Goal: Task Accomplishment & Management: Manage account settings

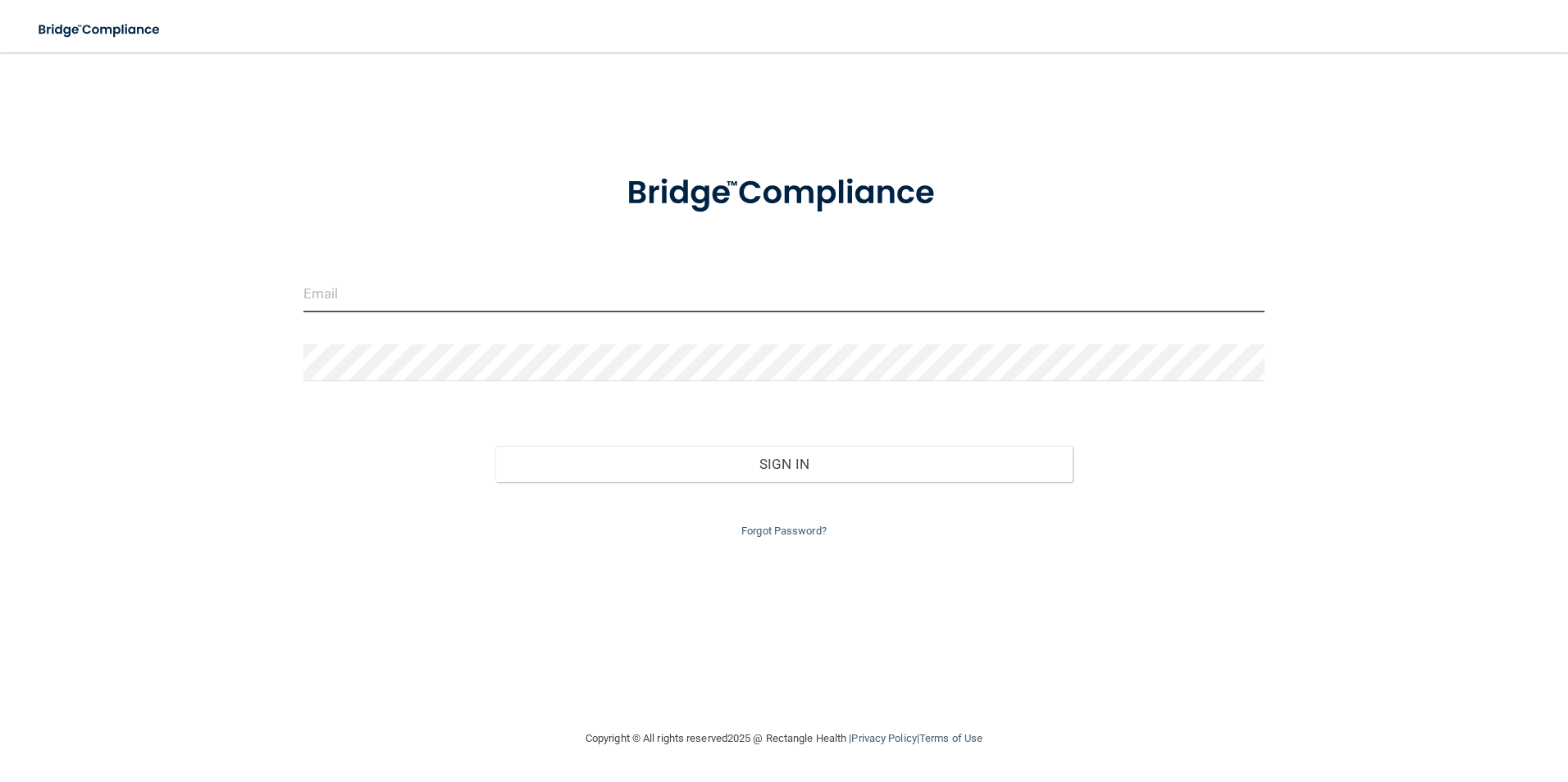
click at [339, 288] on input "email" at bounding box center [784, 294] width 962 height 37
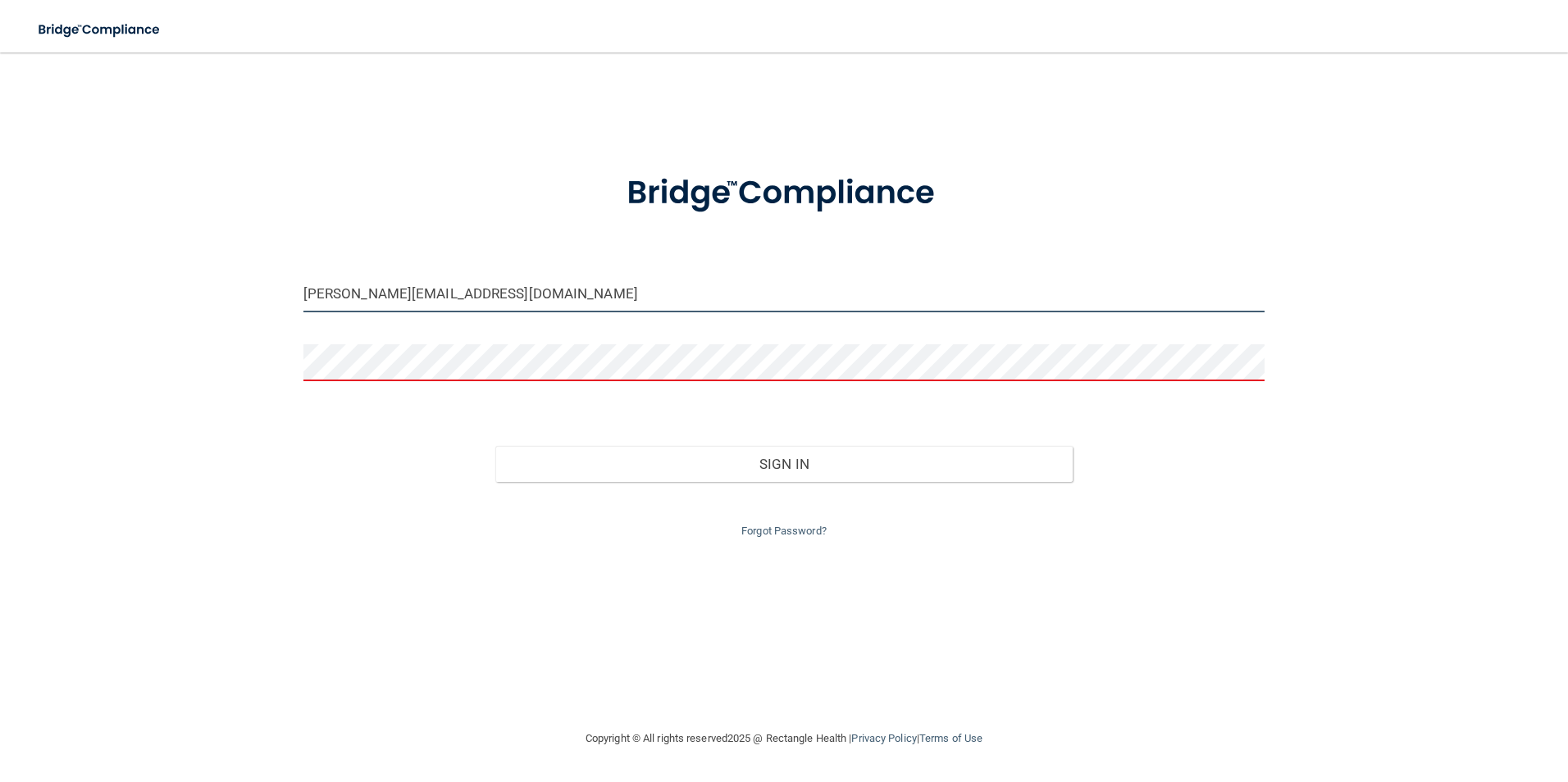
click at [468, 308] on input "[PERSON_NAME][EMAIL_ADDRESS][DOMAIN_NAME]" at bounding box center [784, 294] width 962 height 37
click at [279, 439] on div "[PERSON_NAME][EMAIL_ADDRESS][DOMAIN_NAME] Invalid email/password. You don't hav…" at bounding box center [784, 391] width 1502 height 644
drag, startPoint x: 497, startPoint y: 298, endPoint x: 53, endPoint y: 273, distance: 444.7
click at [219, 290] on div "[PERSON_NAME][EMAIL_ADDRESS][DOMAIN_NAME] Invalid email/password. You don't hav…" at bounding box center [784, 391] width 1502 height 644
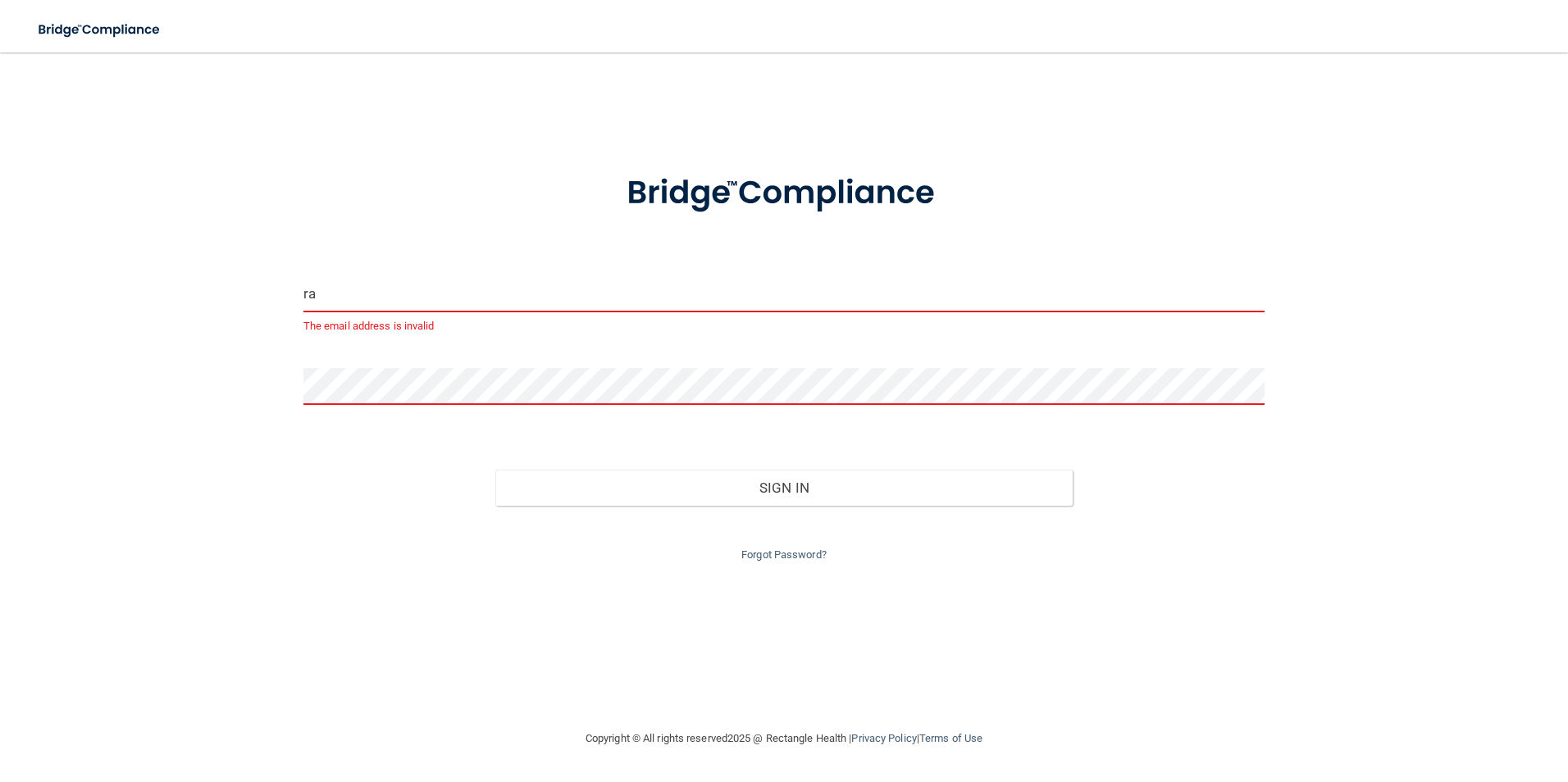
type input "[PERSON_NAME][EMAIL_ADDRESS][DOMAIN_NAME]"
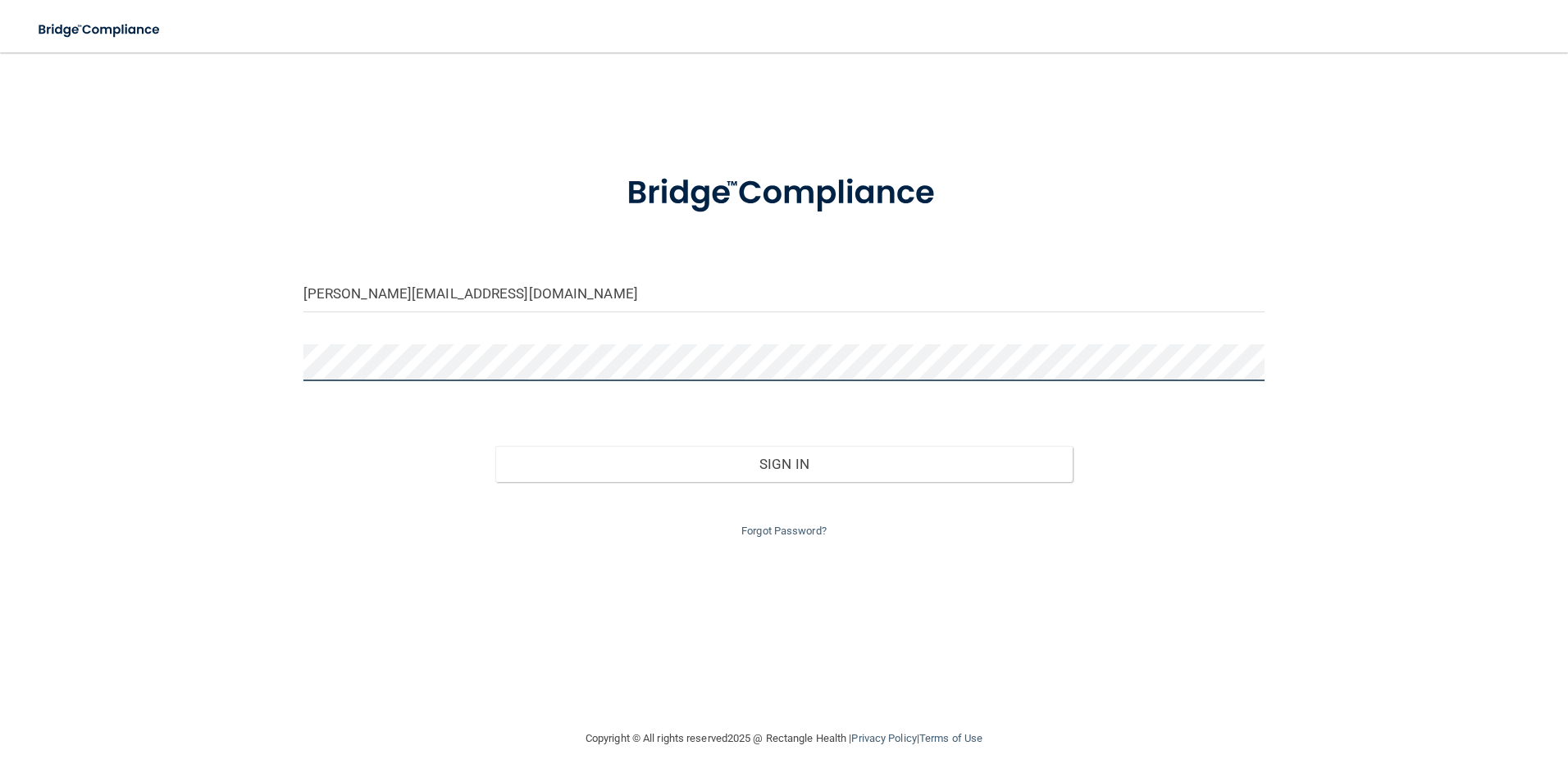
click at [496, 446] on button "Sign In" at bounding box center [784, 463] width 578 height 36
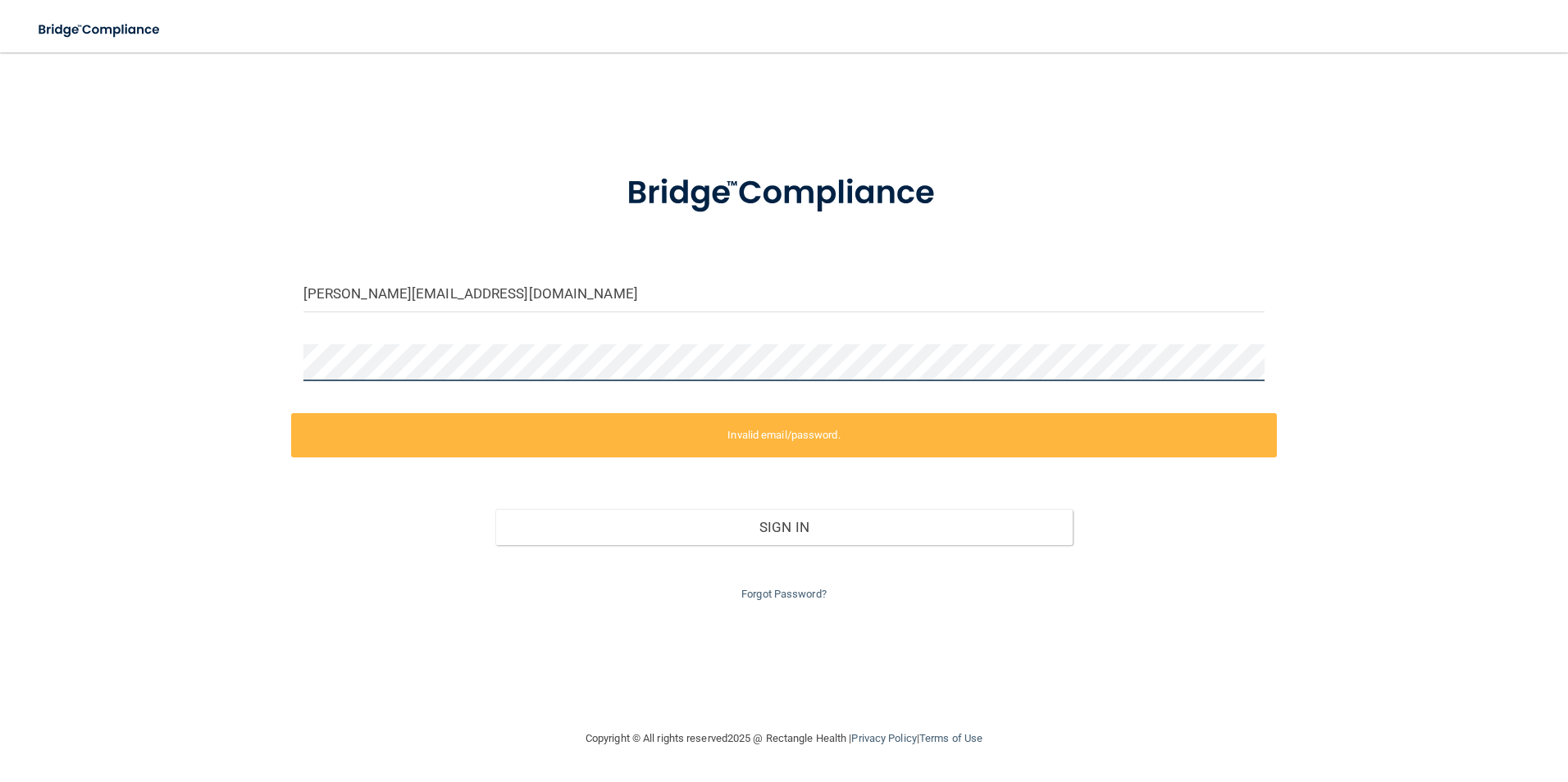
click at [178, 346] on div "[PERSON_NAME][EMAIL_ADDRESS][DOMAIN_NAME] Invalid email/password. You don't hav…" at bounding box center [784, 391] width 1502 height 644
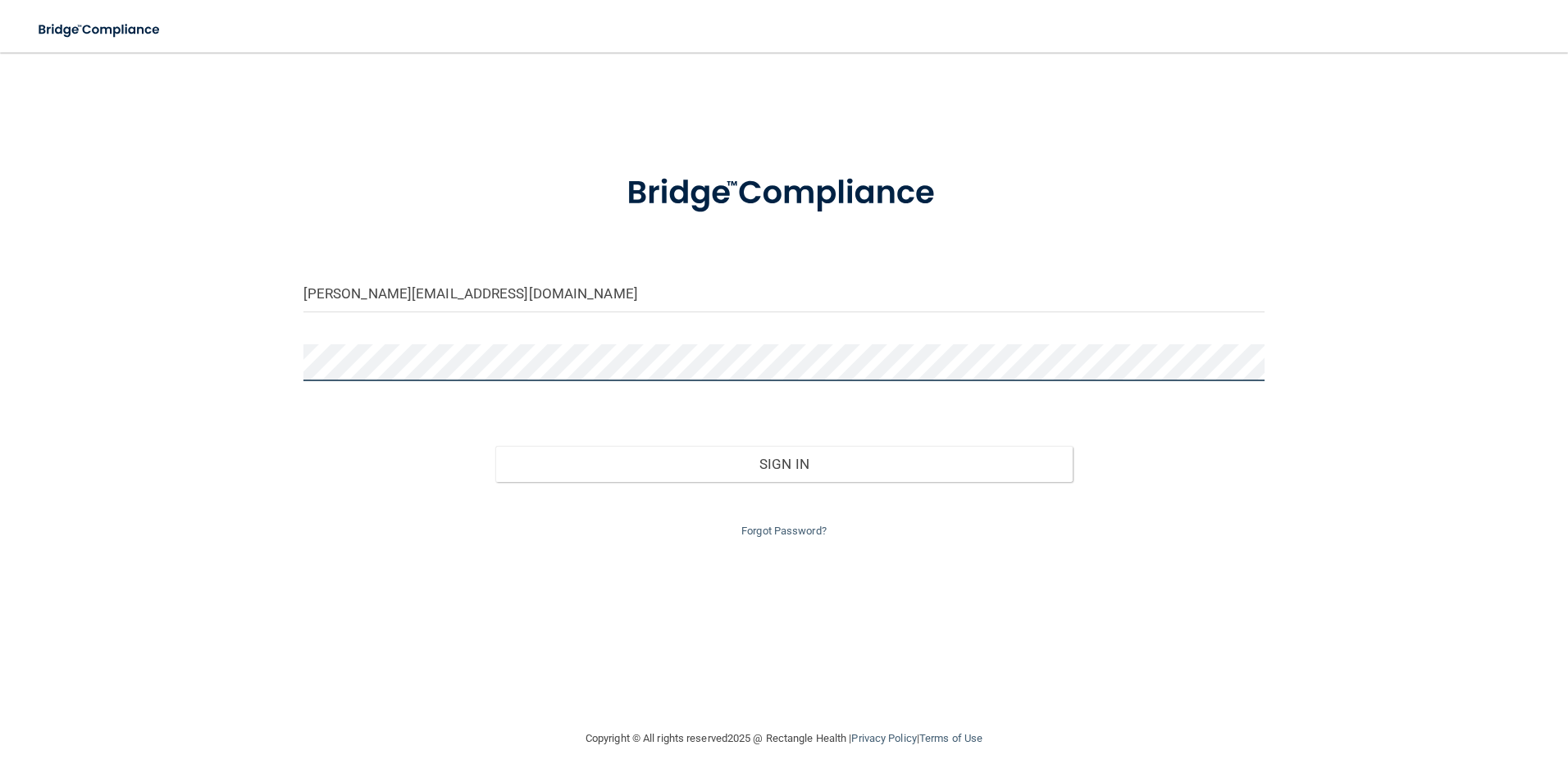
click at [496, 446] on button "Sign In" at bounding box center [784, 463] width 578 height 36
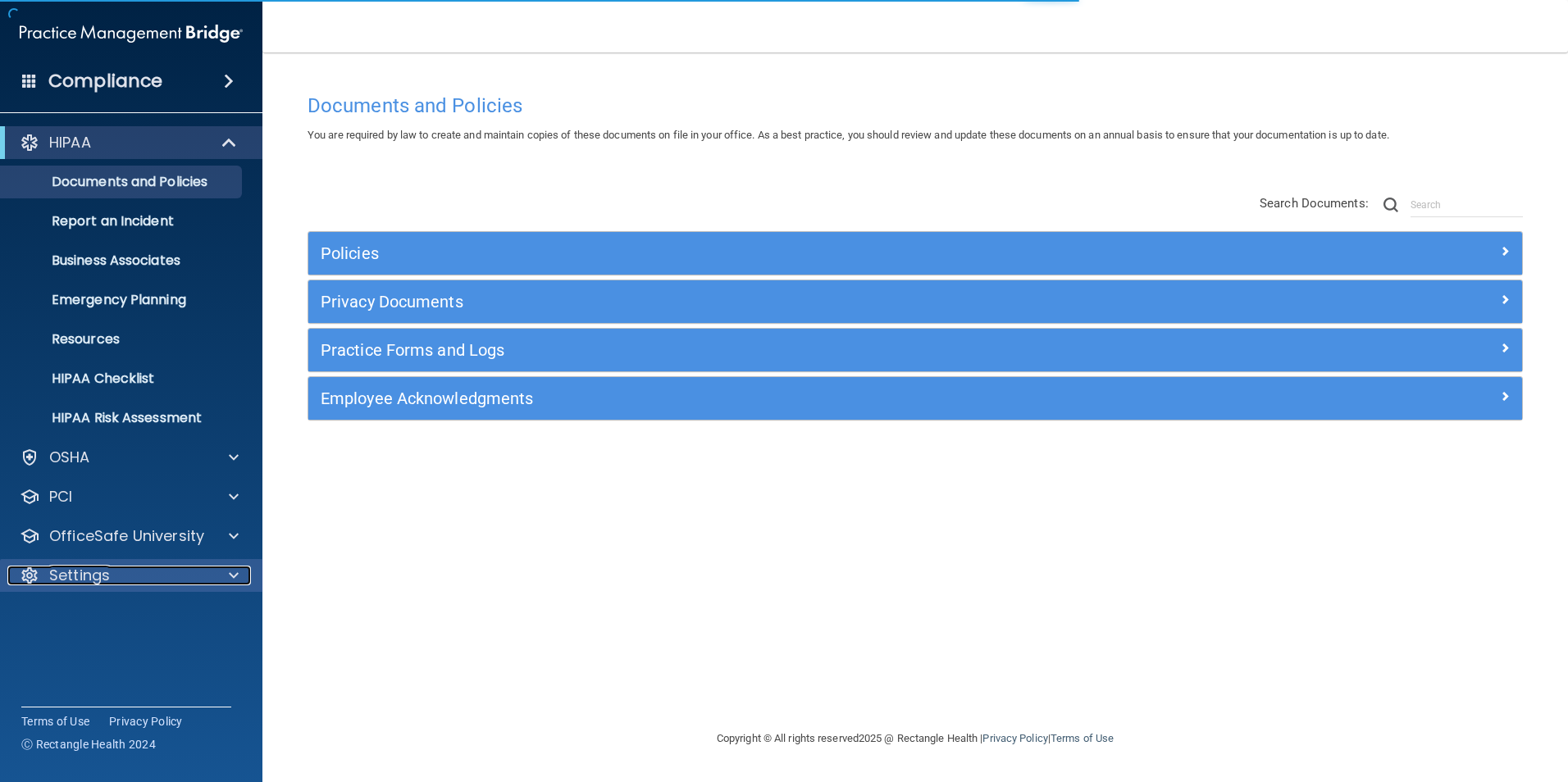
click at [97, 570] on p "Settings" at bounding box center [79, 575] width 60 height 20
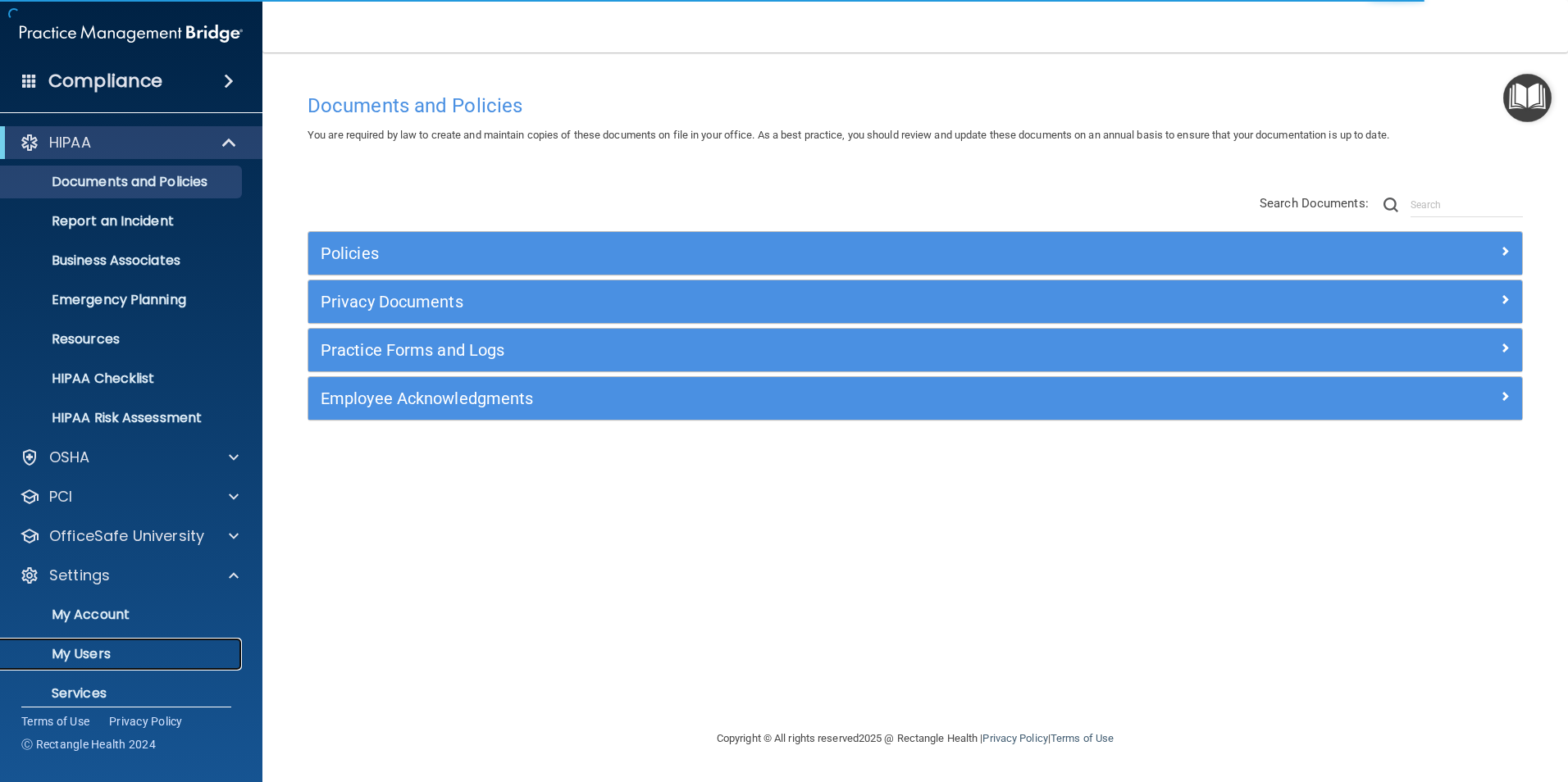
click at [67, 658] on p "My Users" at bounding box center [122, 654] width 224 height 17
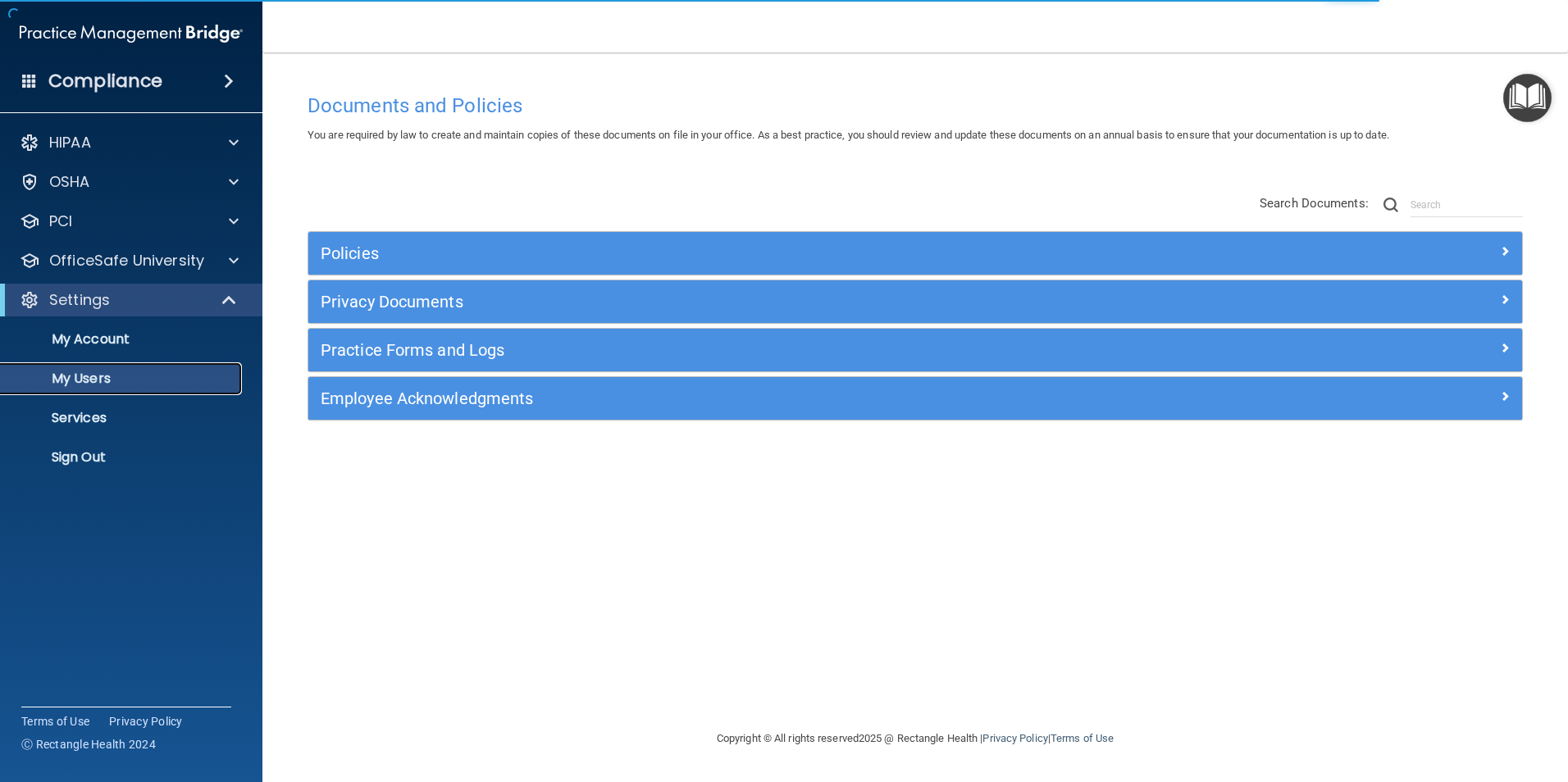
select select "20"
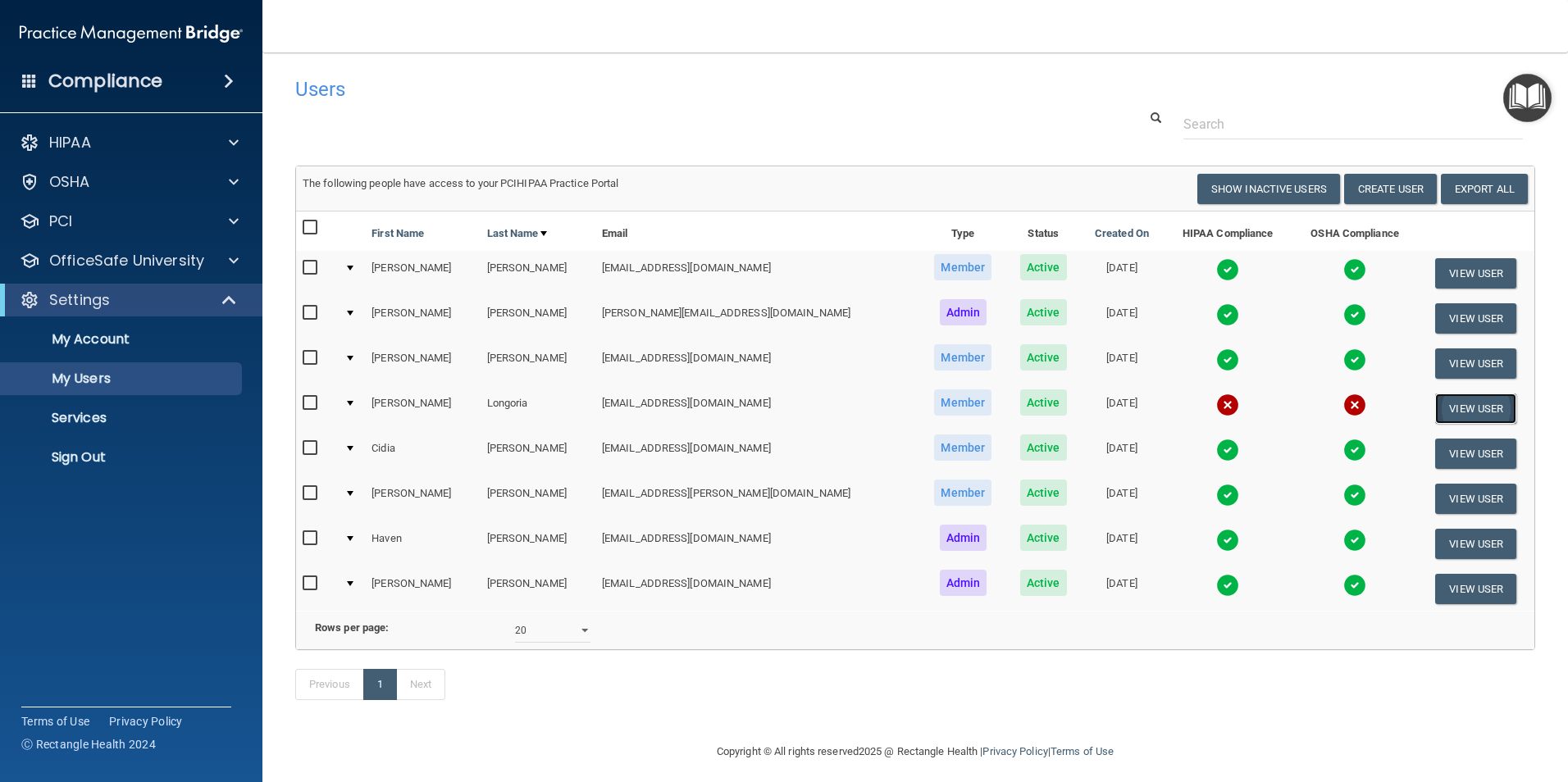
click at [1449, 399] on button "View User" at bounding box center [1475, 408] width 81 height 31
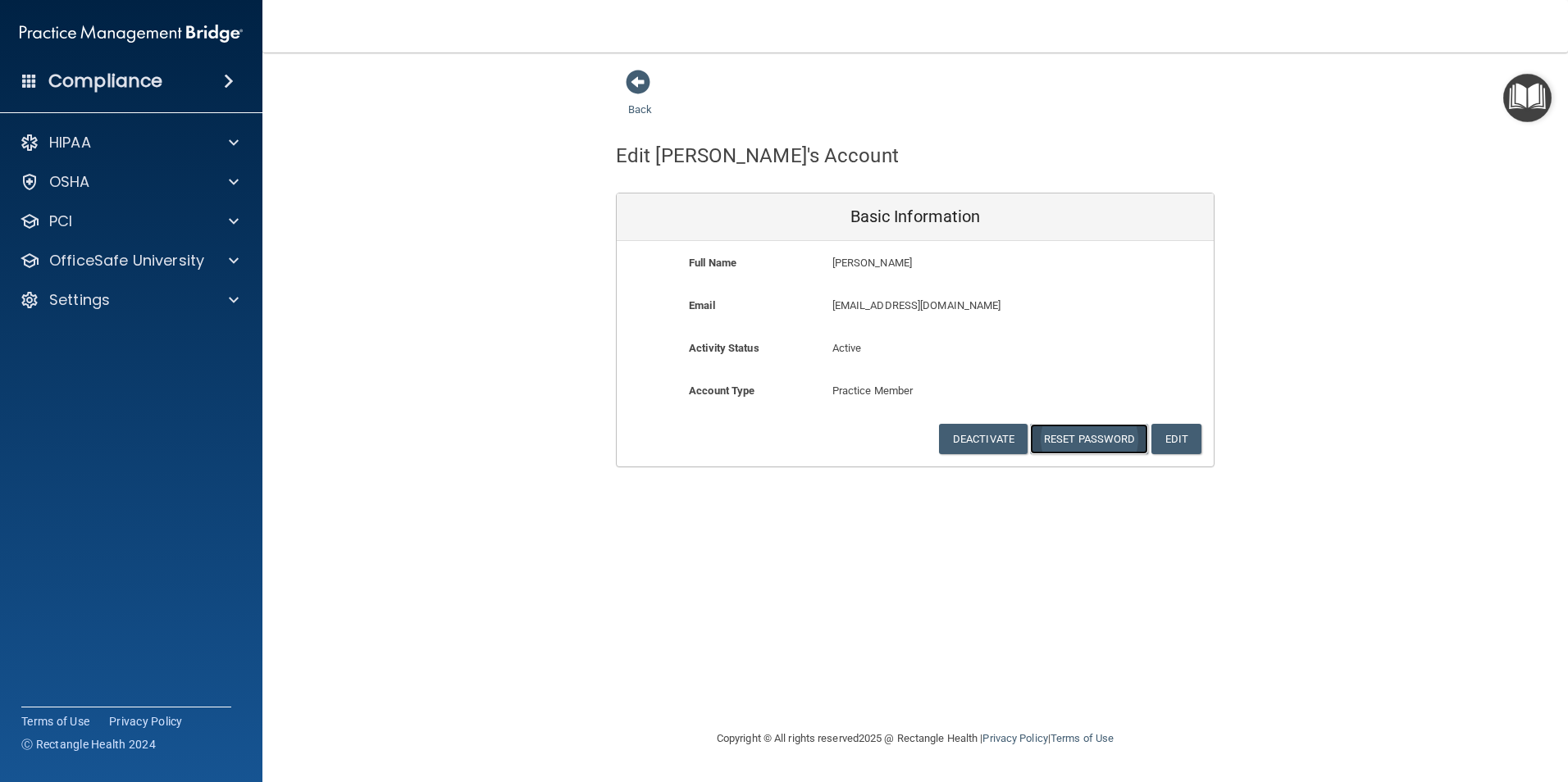
click at [1080, 436] on button "Reset Password" at bounding box center [1089, 439] width 118 height 31
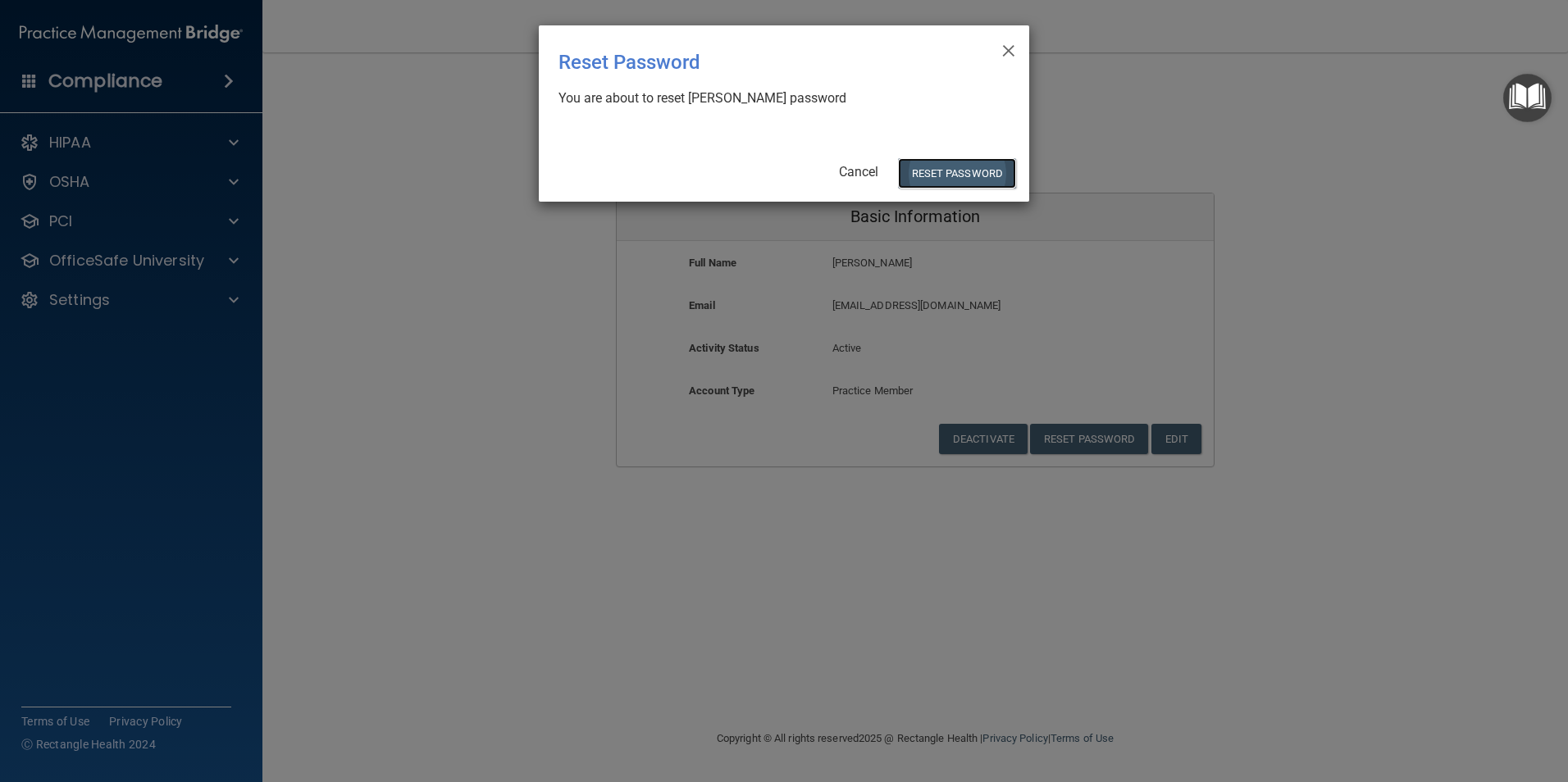
click at [949, 173] on button "Reset Password" at bounding box center [957, 173] width 118 height 31
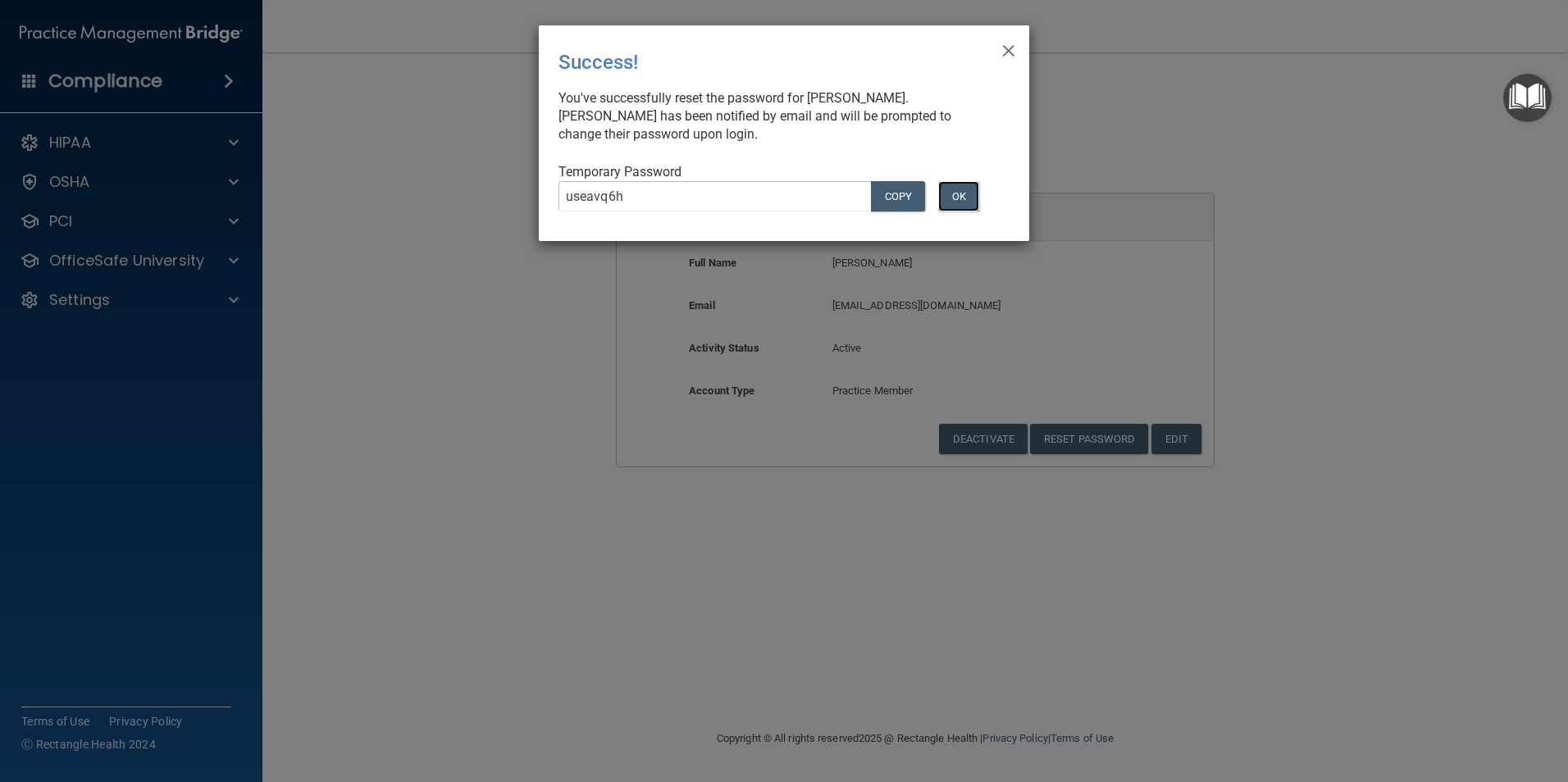
drag, startPoint x: 961, startPoint y: 203, endPoint x: 983, endPoint y: 125, distance: 81.0
click at [961, 202] on button "OK" at bounding box center [959, 196] width 41 height 31
